Goal: Communication & Community: Answer question/provide support

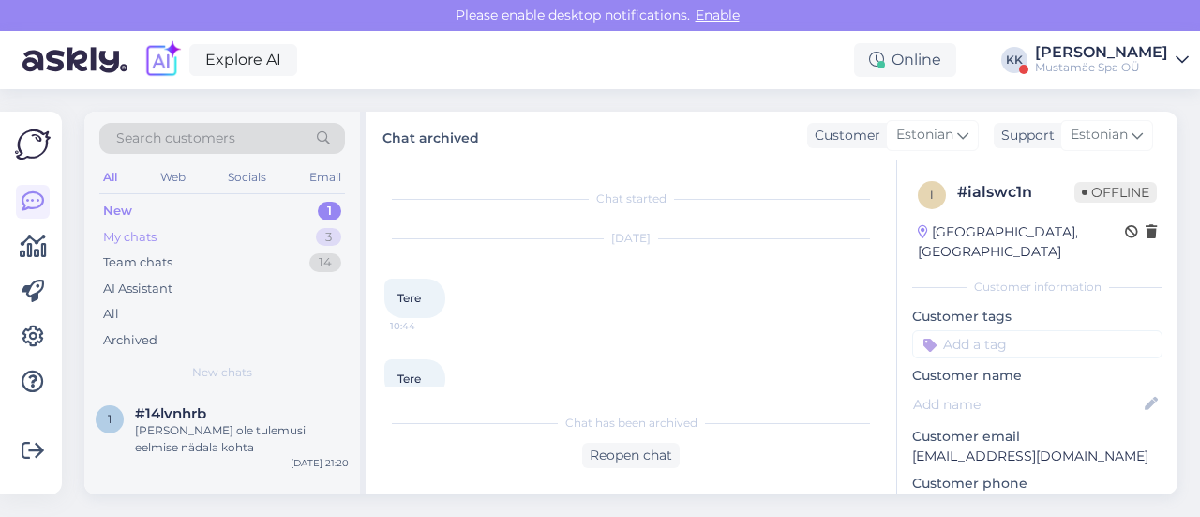
scroll to position [462, 0]
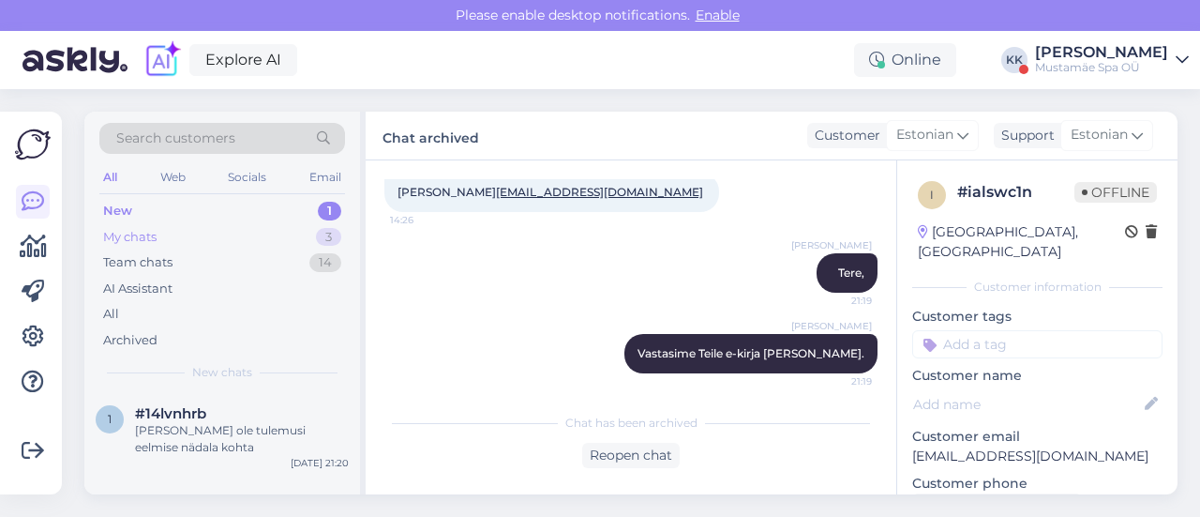
click at [214, 239] on div "My chats 3" at bounding box center [222, 237] width 246 height 26
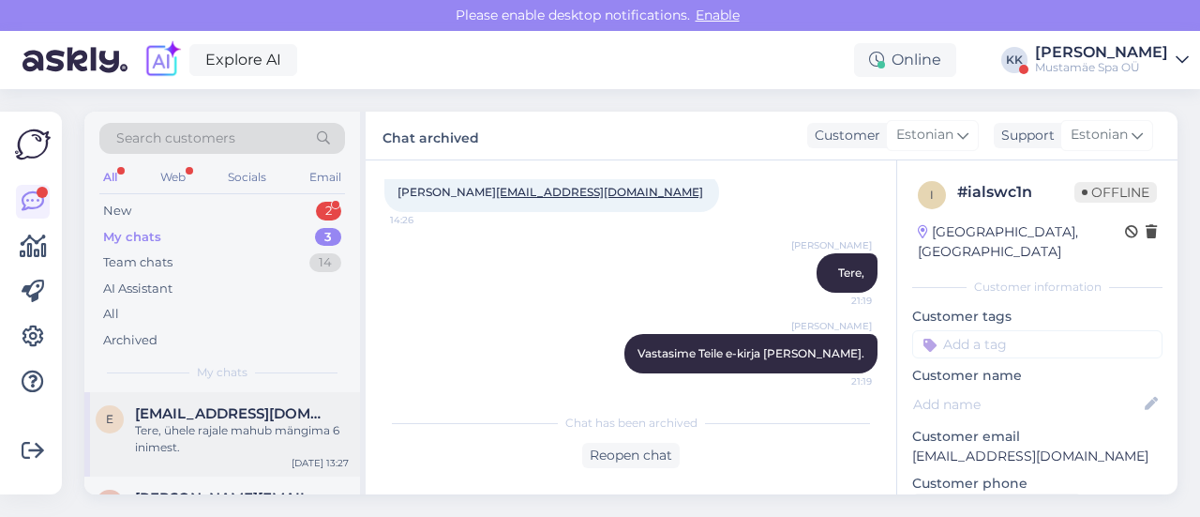
click at [200, 445] on div "Tere, ühele rajale mahub mängima 6 inimest." at bounding box center [242, 439] width 214 height 34
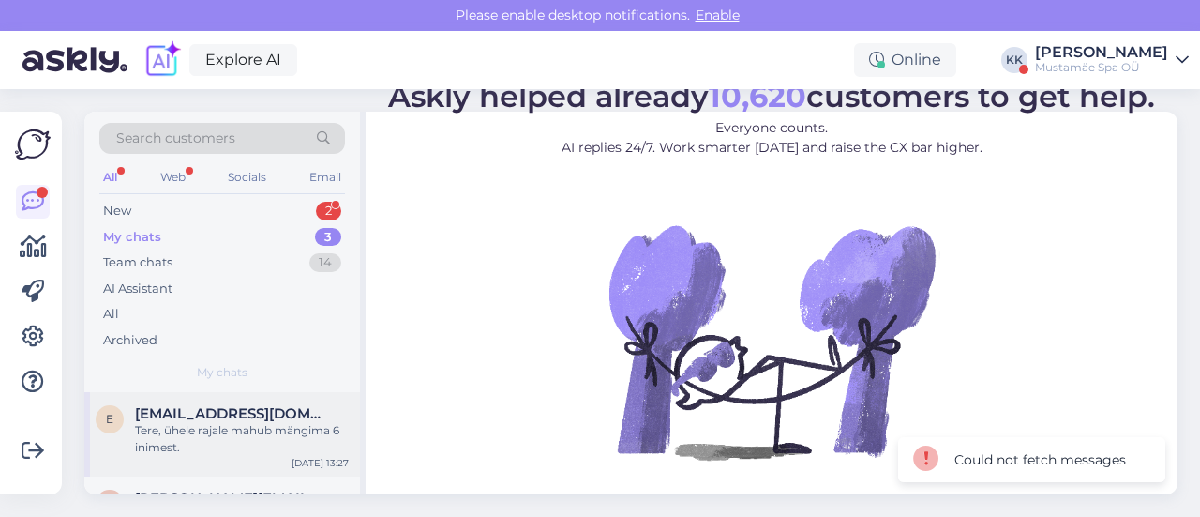
click at [225, 439] on div "Tere, ühele rajale mahub mängima 6 inimest." at bounding box center [242, 439] width 214 height 34
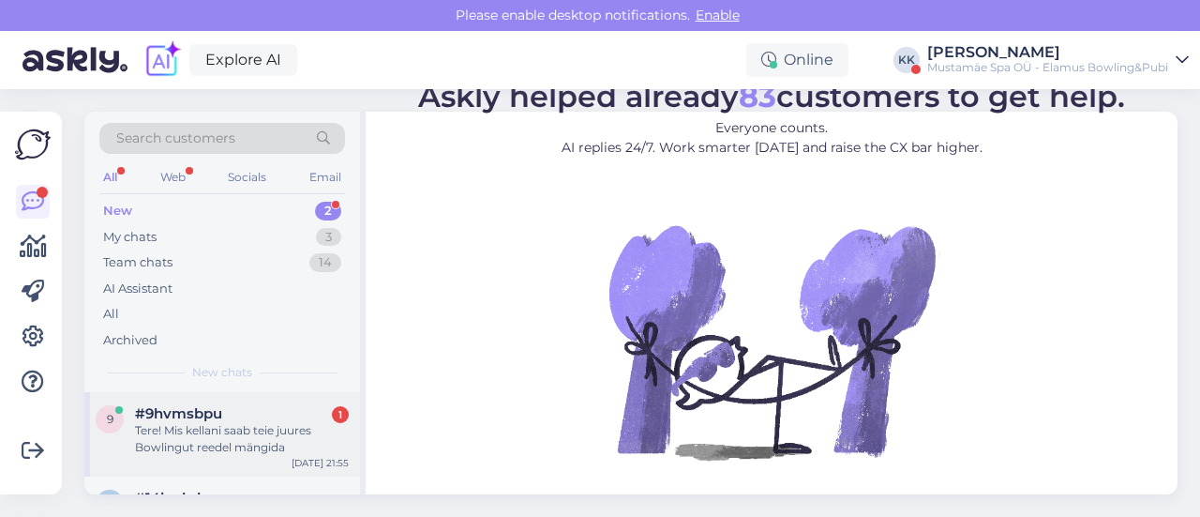
click at [241, 430] on div "Tere! Mis kellani saab teie juures Bowlingut reedel mängida" at bounding box center [242, 439] width 214 height 34
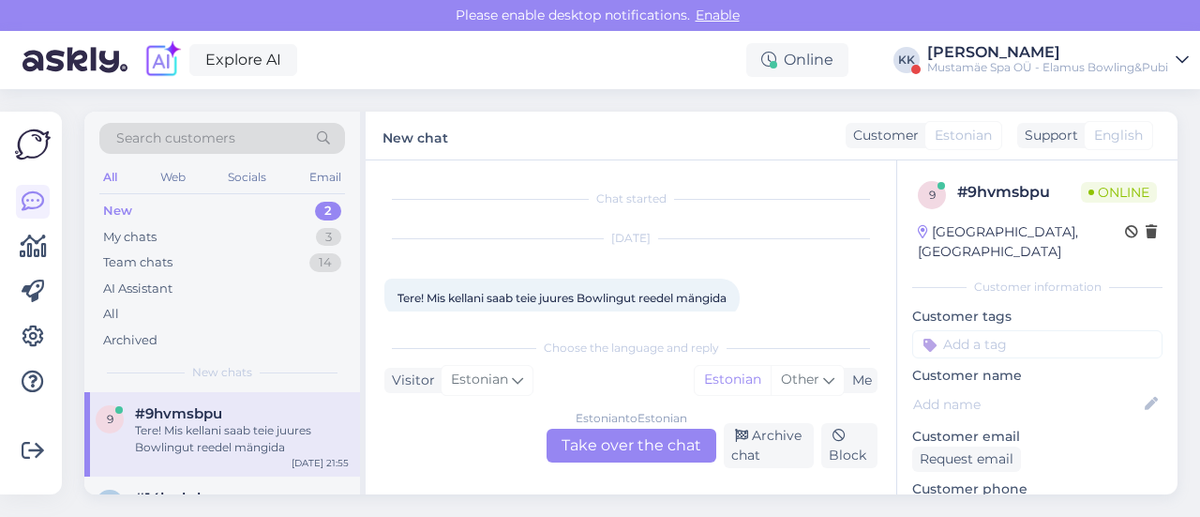
scroll to position [26, 0]
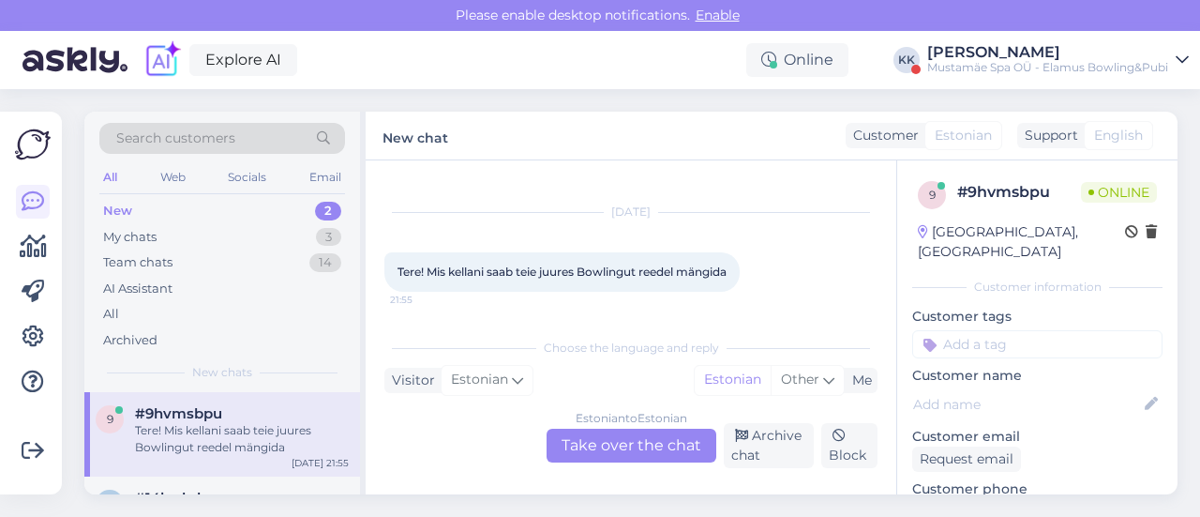
click at [679, 460] on div "Estonian to Estonian Take over the chat" at bounding box center [632, 445] width 170 height 34
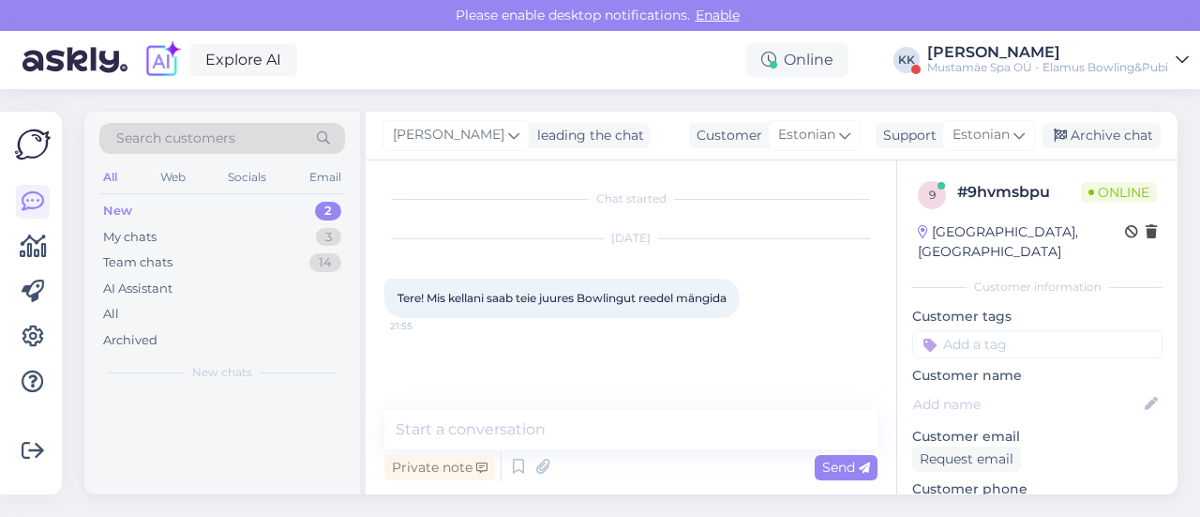
scroll to position [0, 0]
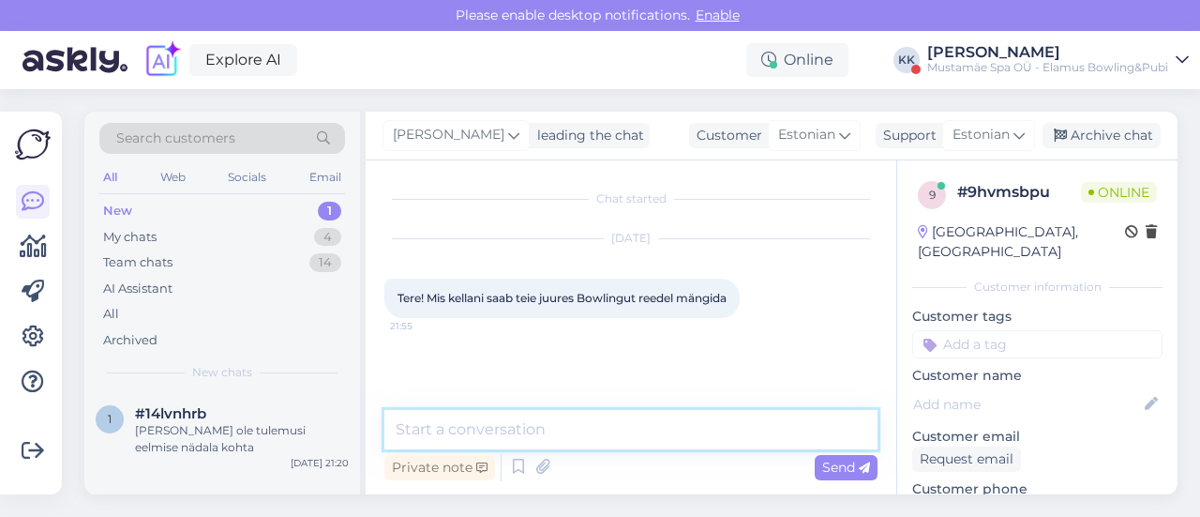
click at [533, 428] on textarea at bounding box center [630, 429] width 493 height 39
type textarea "Tere,"
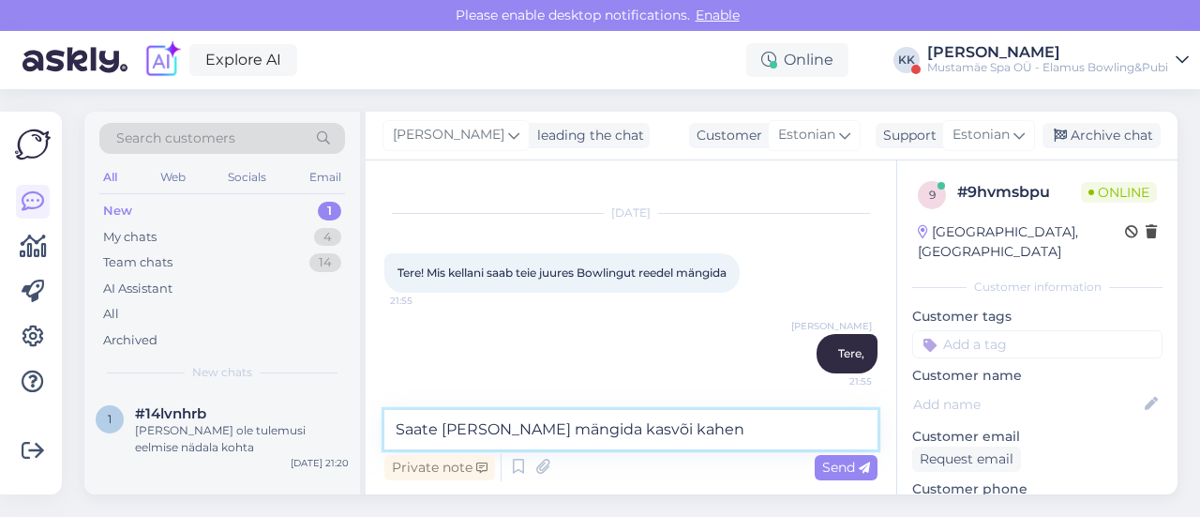
type textarea "Saate tulla ja mängida kasvõi kaheni"
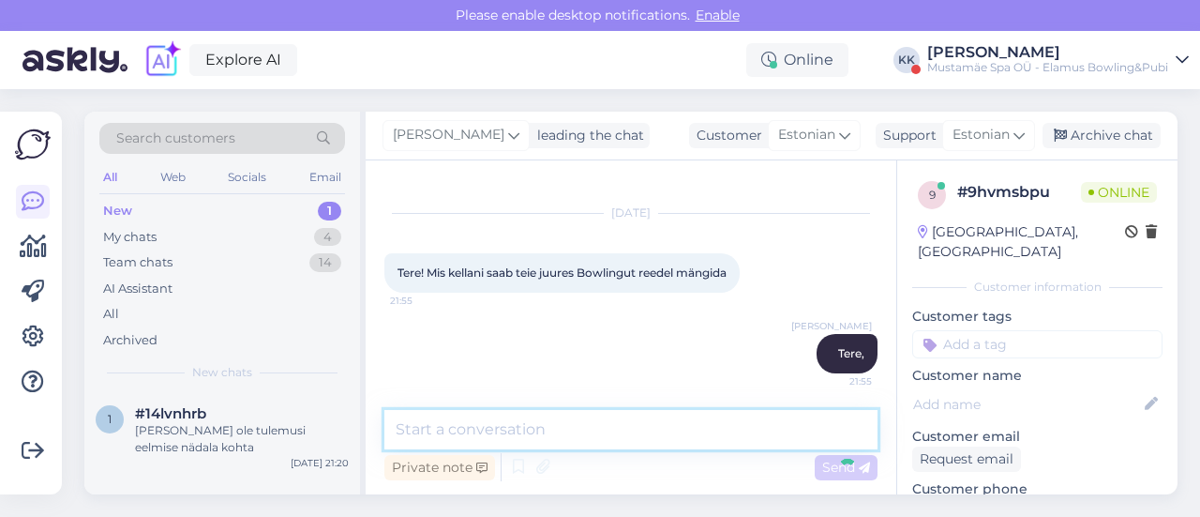
scroll to position [106, 0]
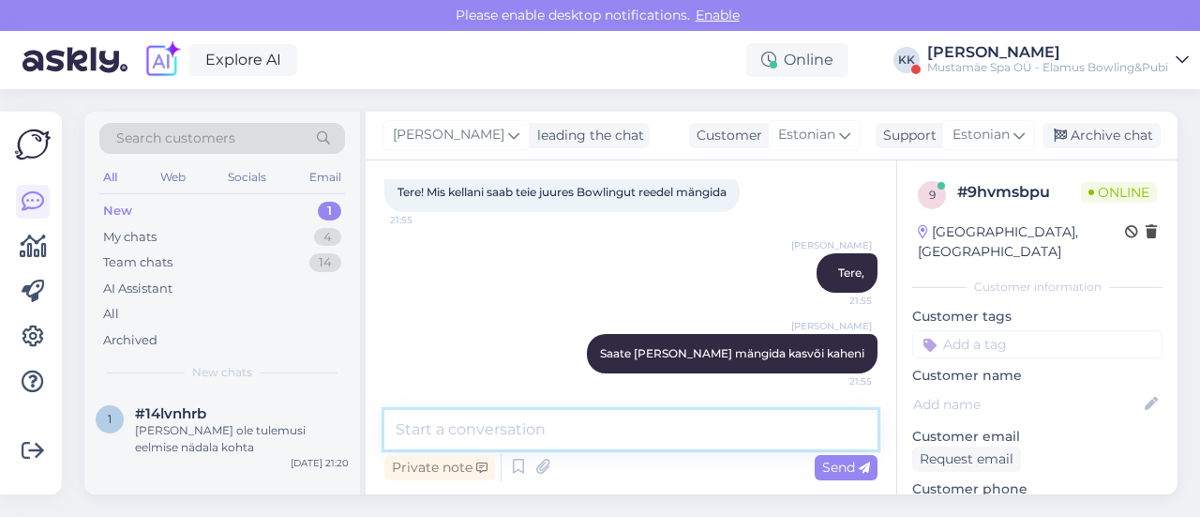
click at [648, 421] on textarea at bounding box center [630, 429] width 493 height 39
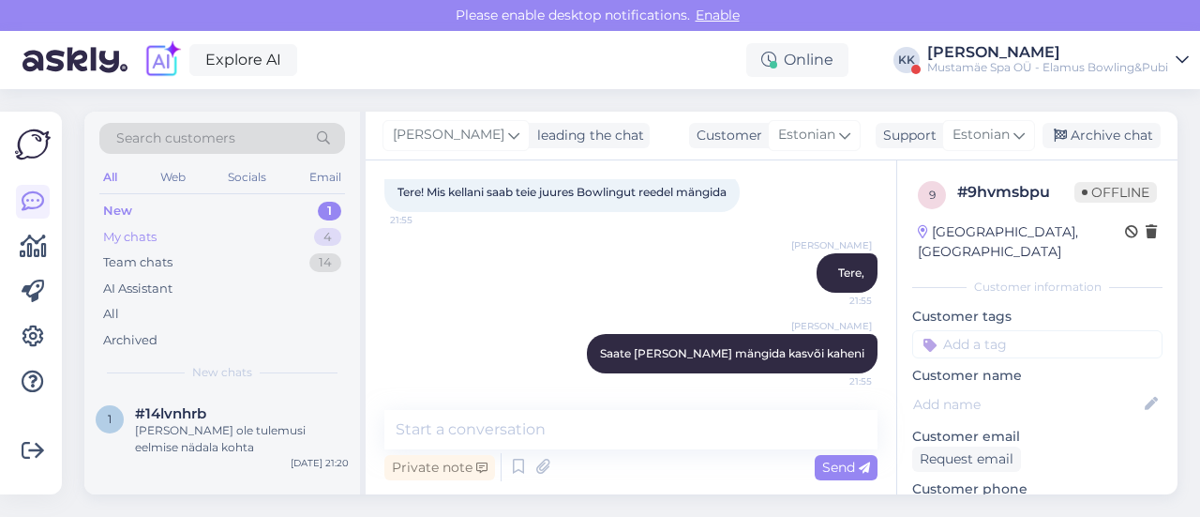
click at [176, 247] on div "My chats 4" at bounding box center [222, 237] width 246 height 26
click at [197, 435] on div "Saate tulla ja mängida kasvõi kaheni" at bounding box center [242, 439] width 214 height 34
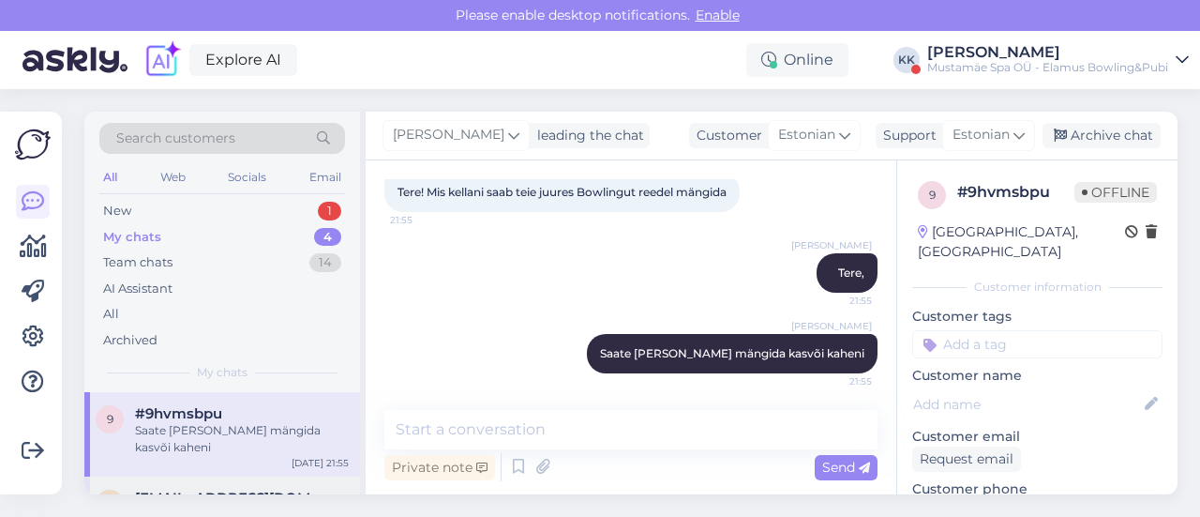
click at [201, 489] on span "[EMAIL_ADDRESS][DOMAIN_NAME]" at bounding box center [232, 497] width 195 height 17
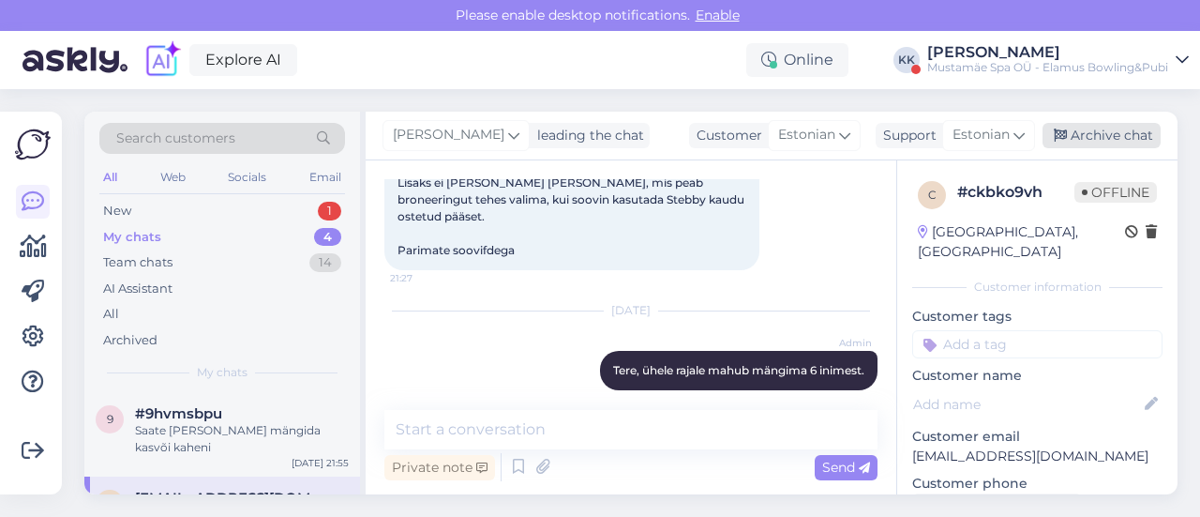
click at [1130, 136] on div "Archive chat" at bounding box center [1101, 135] width 118 height 25
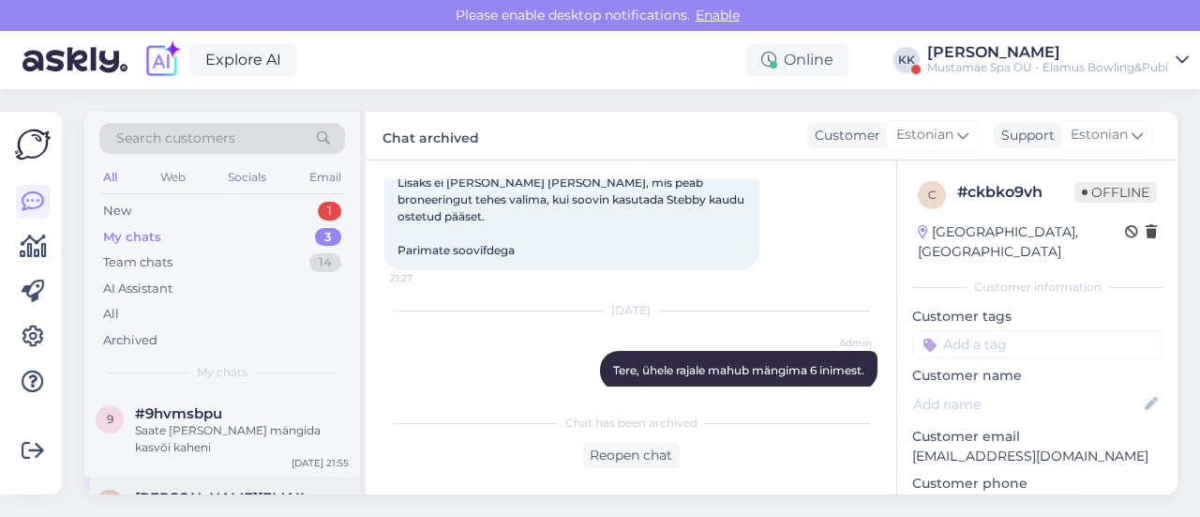
click at [197, 476] on div "k katre@askly.me Oleme teise lehe peal juba kasutqnud. Kuna teatis tuli ka juba…" at bounding box center [222, 518] width 276 height 84
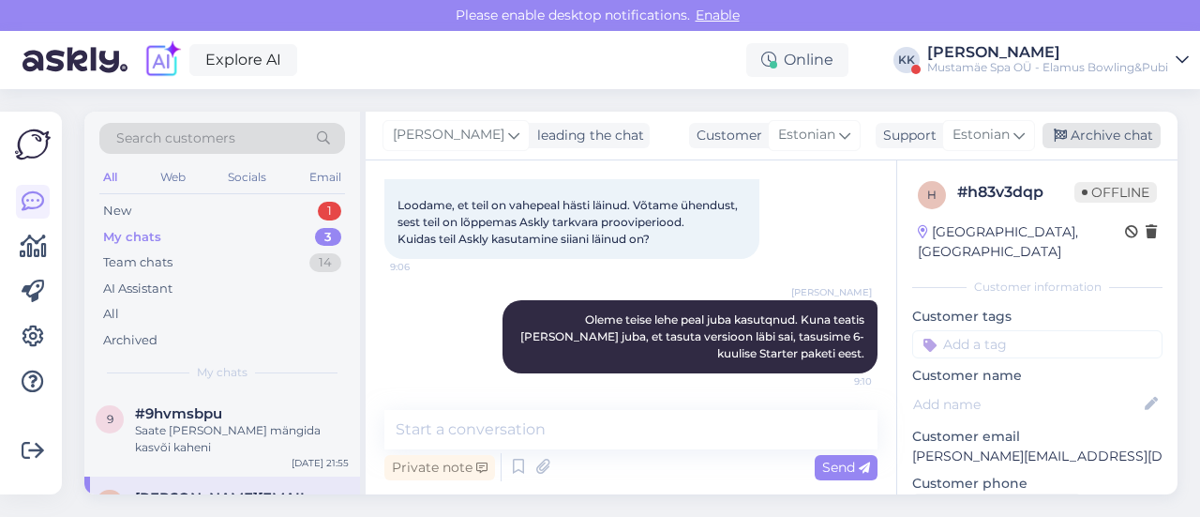
click at [1102, 142] on div "Archive chat" at bounding box center [1101, 135] width 118 height 25
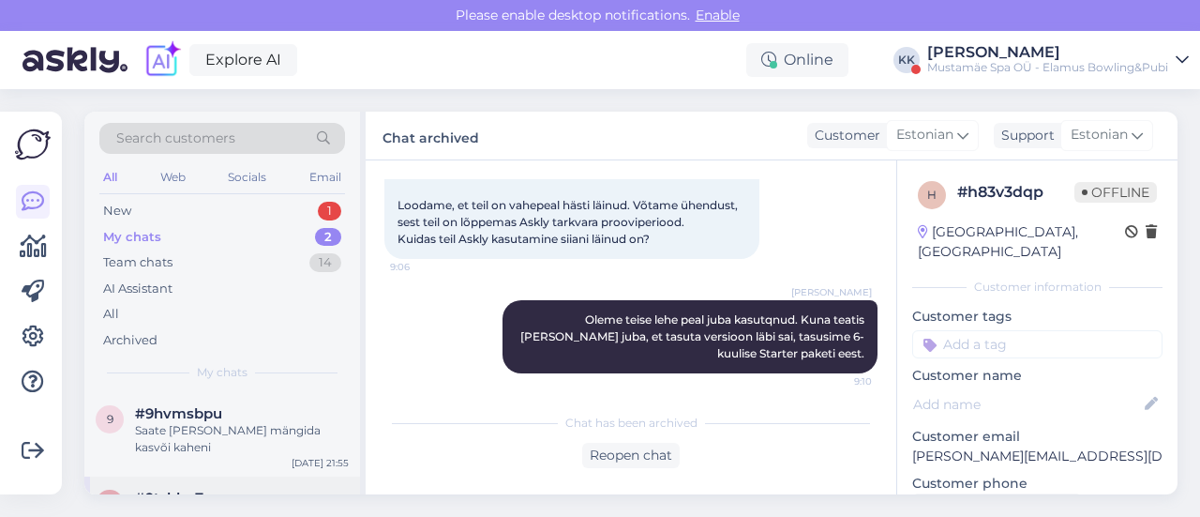
click at [191, 489] on span "#9tzhbo7a" at bounding box center [173, 497] width 76 height 17
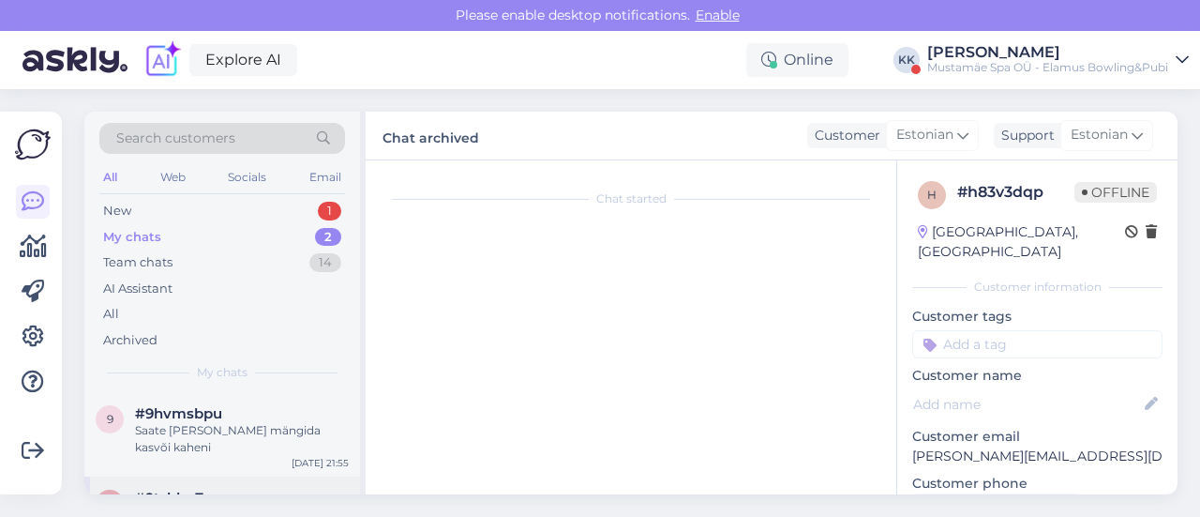
scroll to position [140, 0]
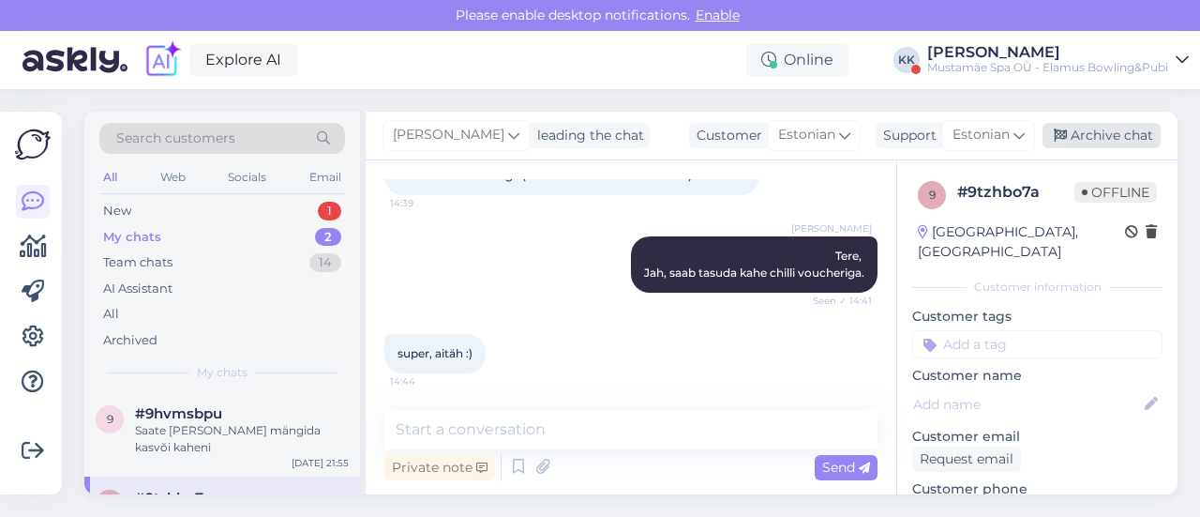
click at [1102, 140] on div "Archive chat" at bounding box center [1101, 135] width 118 height 25
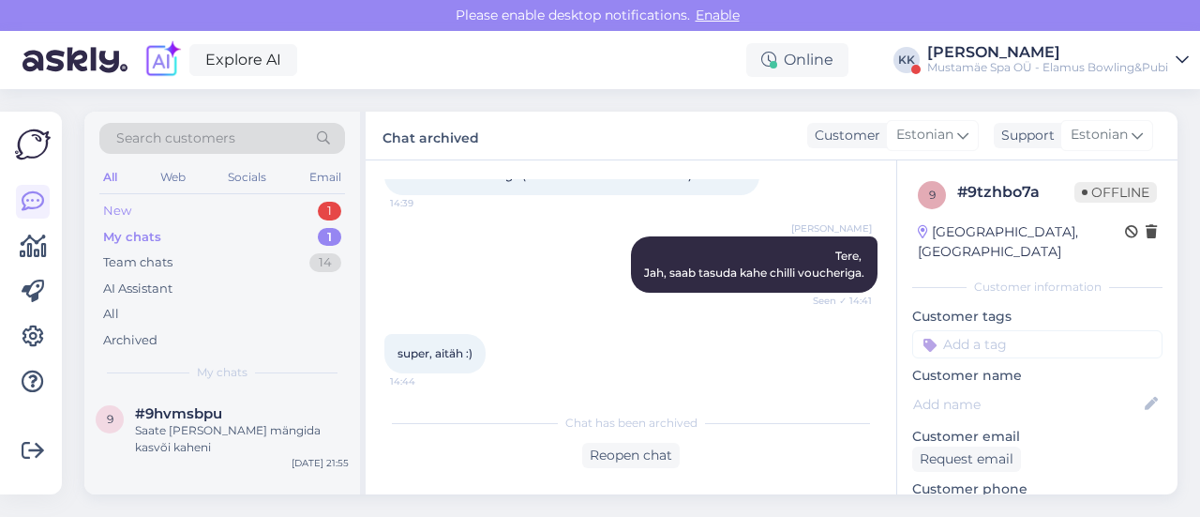
click at [118, 206] on div "New" at bounding box center [117, 211] width 28 height 19
click at [210, 425] on div "[PERSON_NAME] ole tulemusi eelmise nädala kohta" at bounding box center [242, 439] width 214 height 34
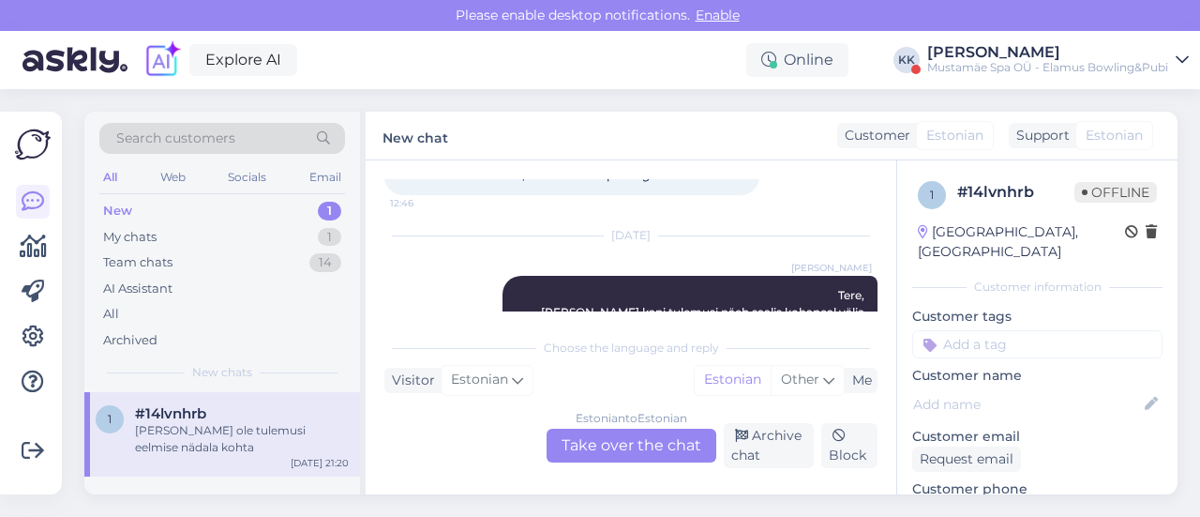
scroll to position [317, 0]
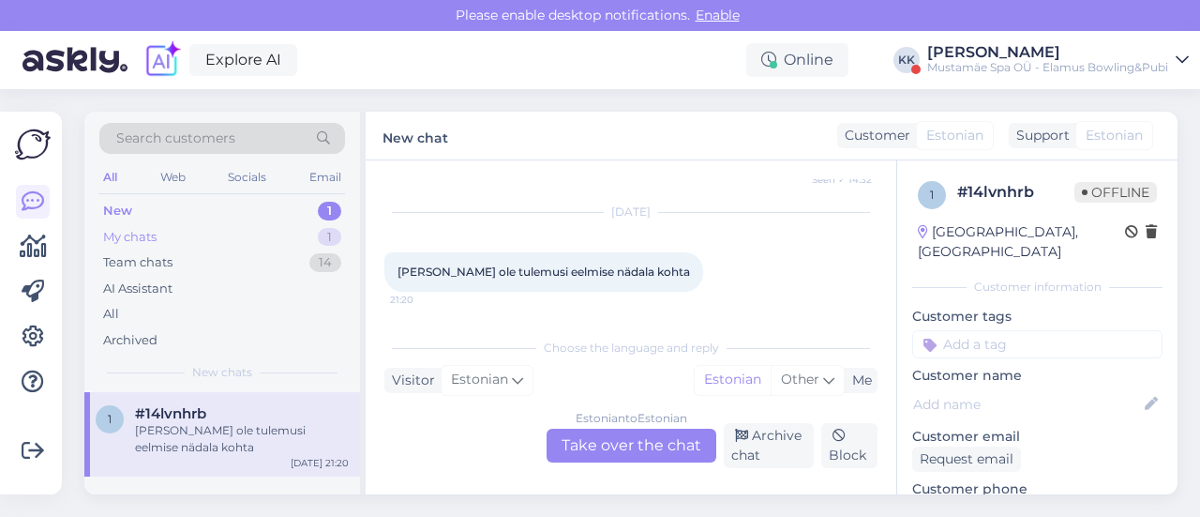
click at [157, 235] on div "My chats" at bounding box center [129, 237] width 53 height 19
